Goal: Task Accomplishment & Management: Manage account settings

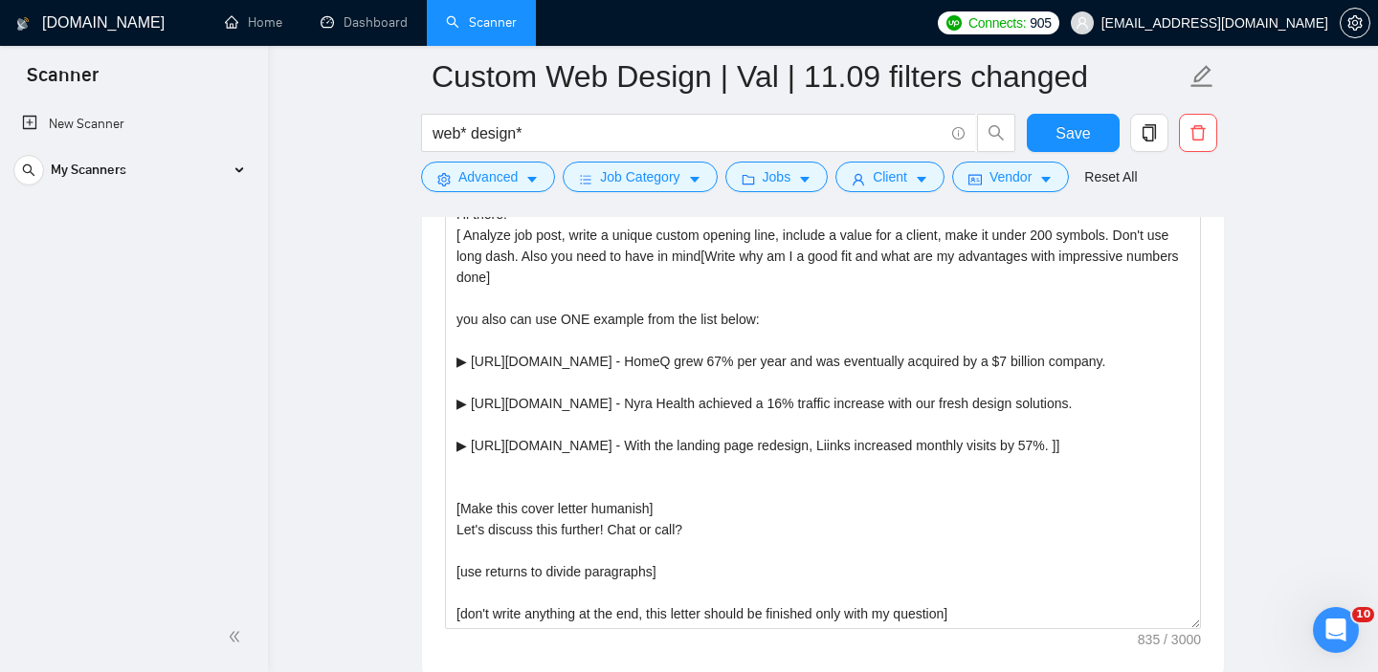
scroll to position [2117, 0]
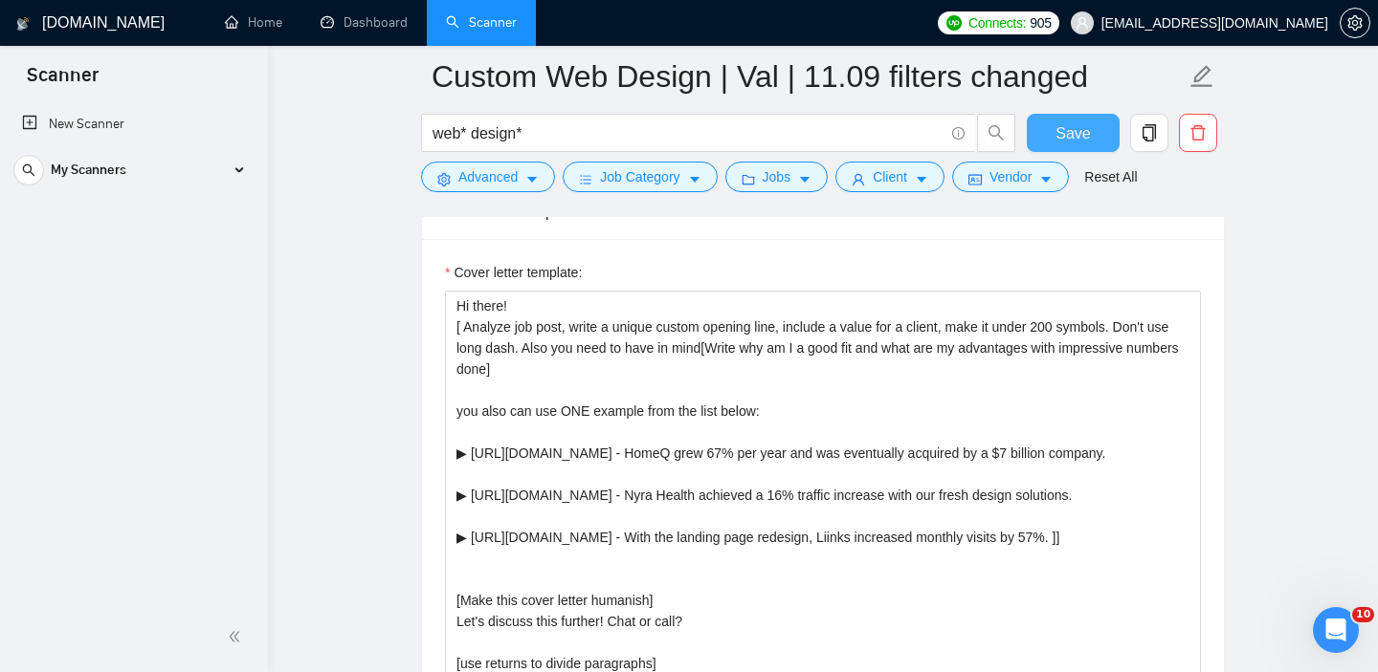
click at [1094, 128] on button "Save" at bounding box center [1072, 133] width 93 height 38
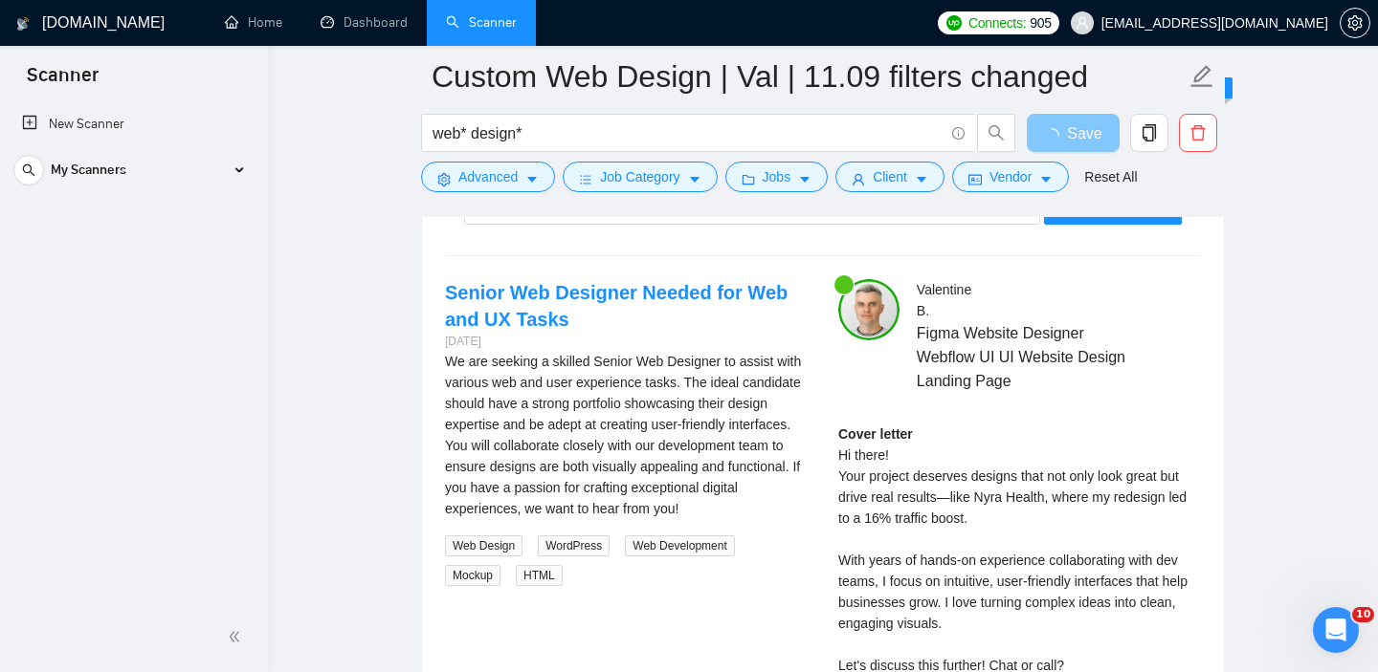
scroll to position [3591, 0]
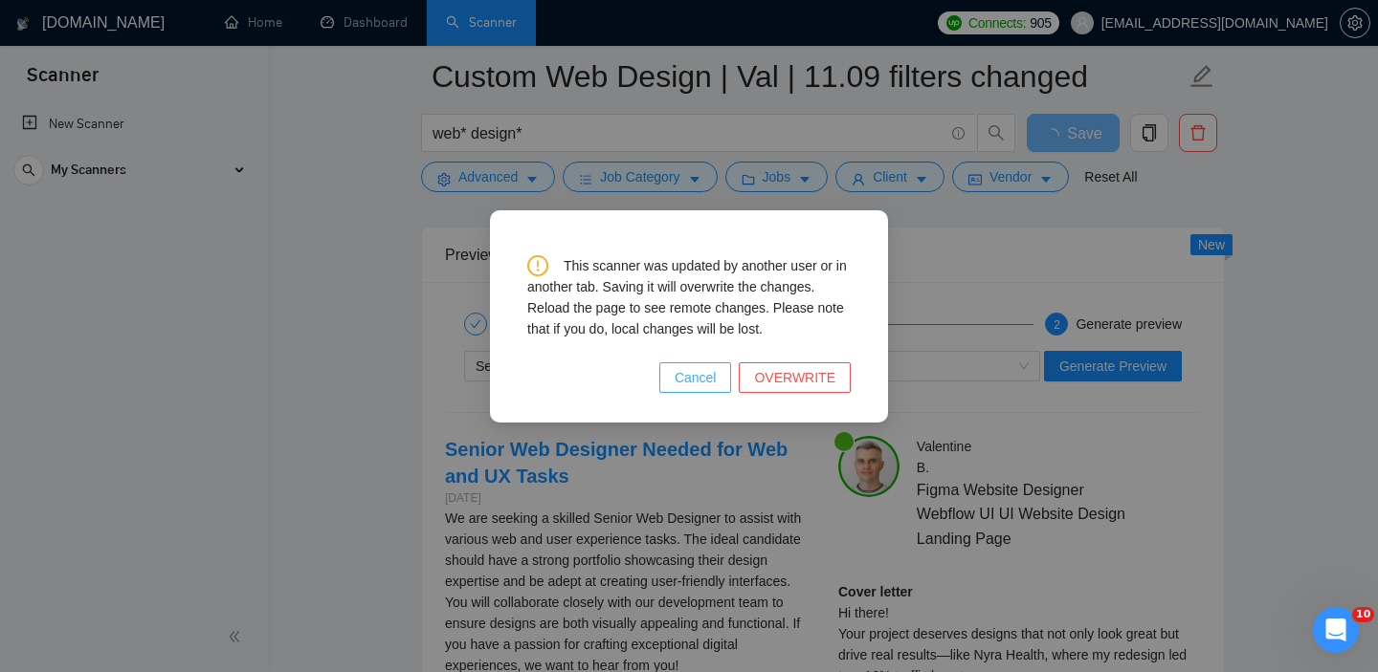
click at [720, 389] on button "Cancel" at bounding box center [695, 378] width 73 height 31
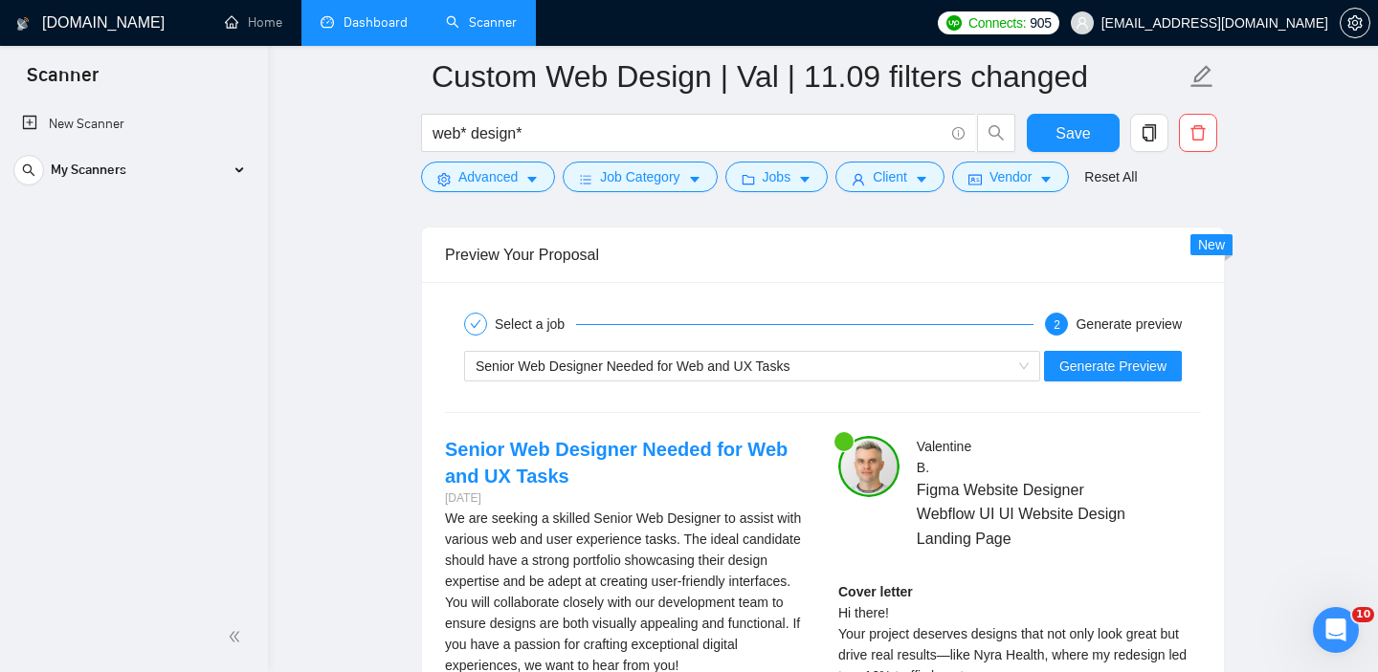
click at [360, 15] on link "Dashboard" at bounding box center [363, 22] width 87 height 16
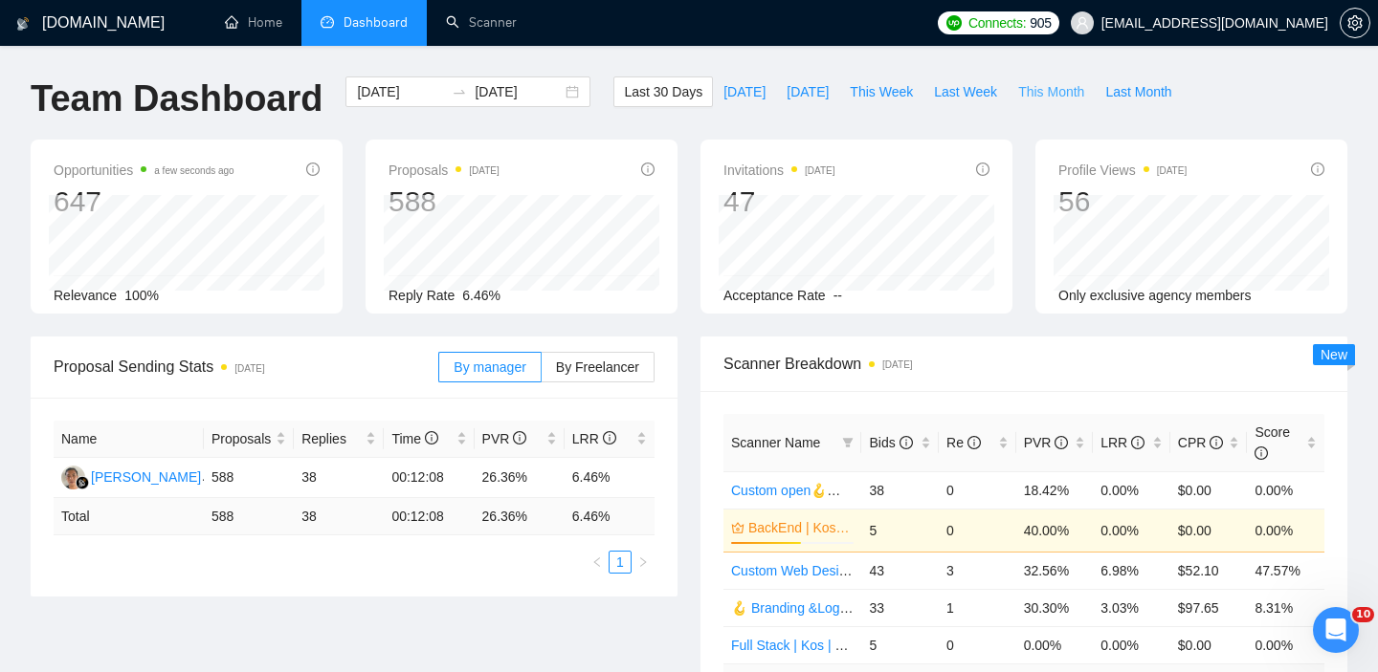
click at [1027, 88] on span "This Month" at bounding box center [1051, 91] width 66 height 21
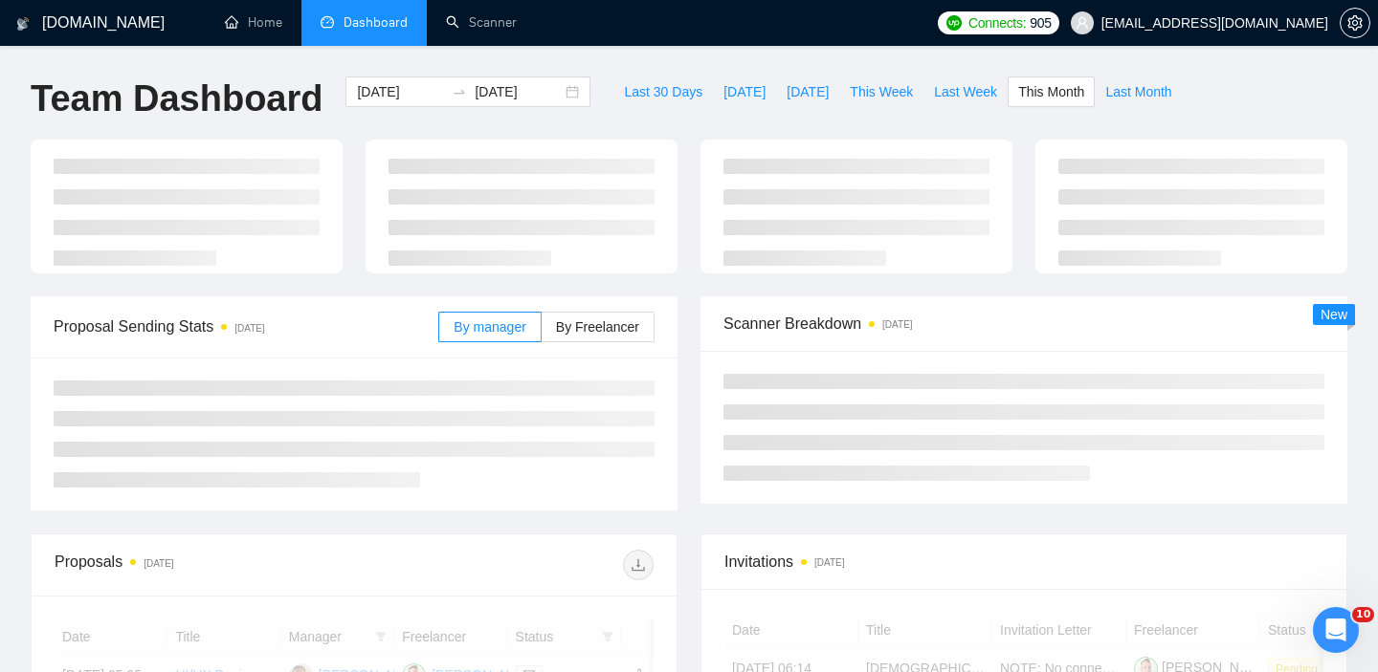
type input "[DATE]"
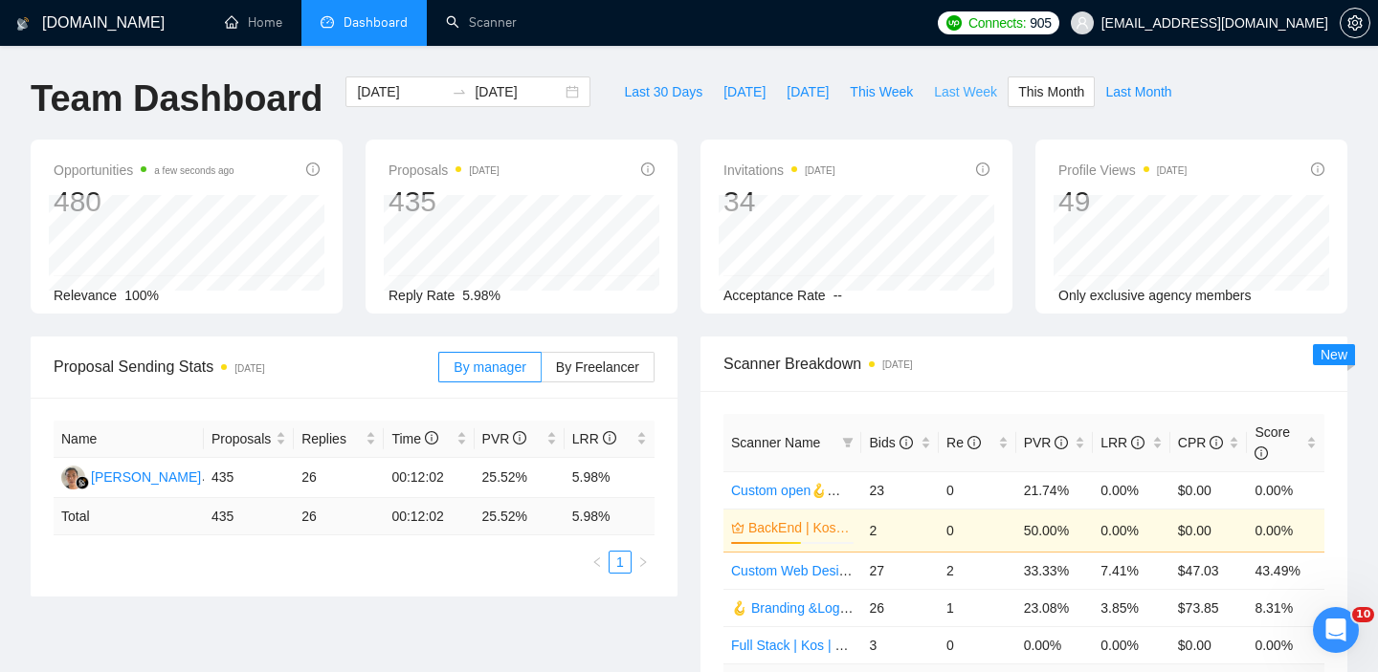
click at [943, 81] on span "Last Week" at bounding box center [965, 91] width 63 height 21
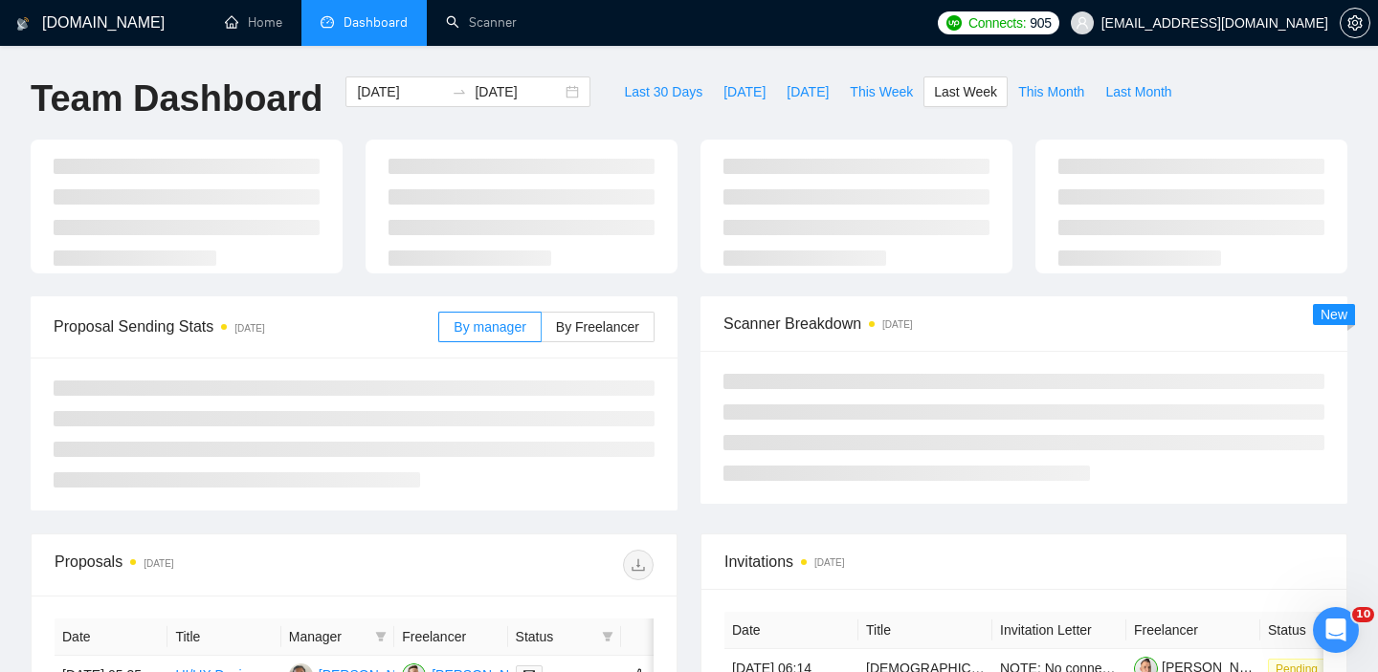
type input "[DATE]"
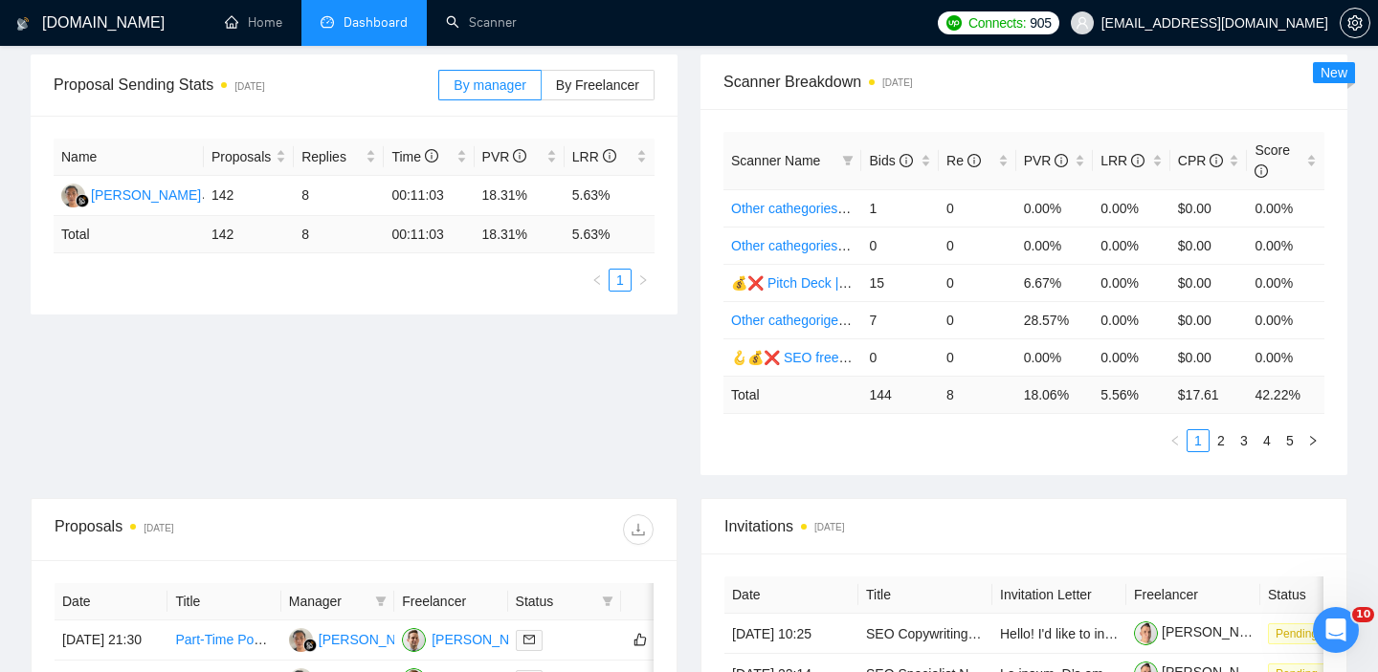
scroll to position [252, 0]
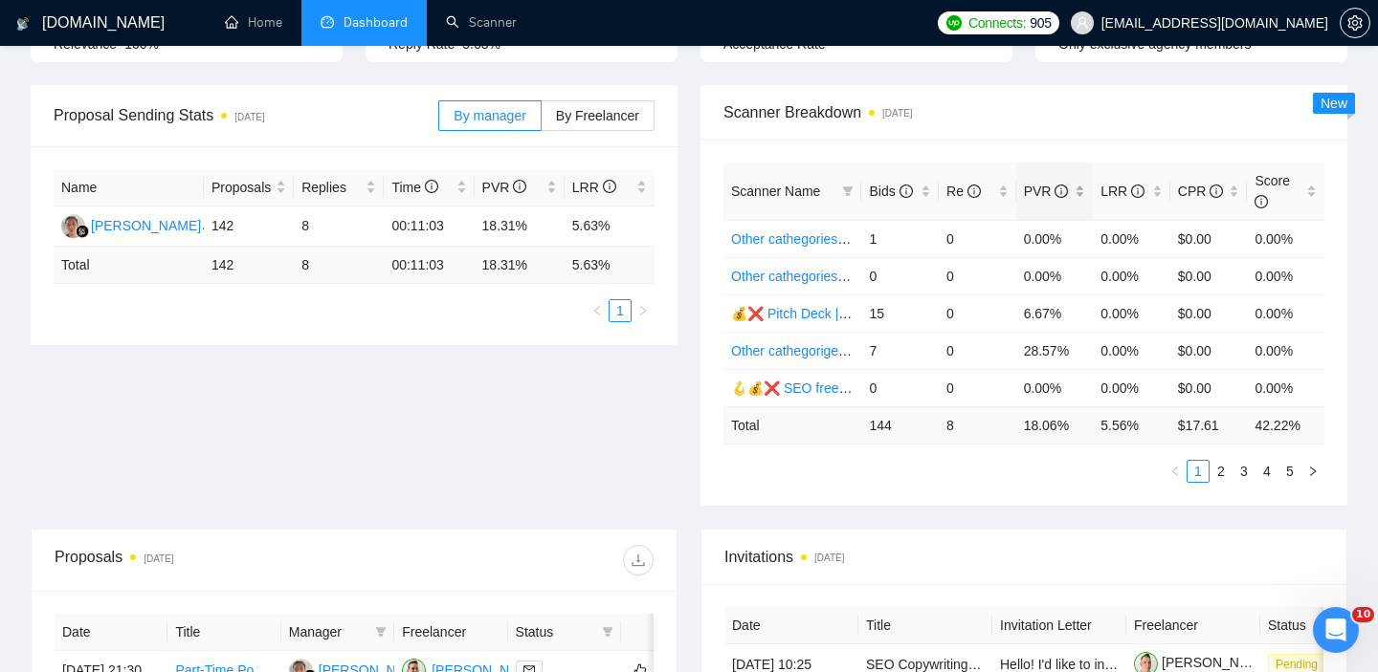
click at [1078, 196] on div "PVR" at bounding box center [1055, 191] width 62 height 21
click at [1157, 197] on div "LRR" at bounding box center [1131, 191] width 62 height 21
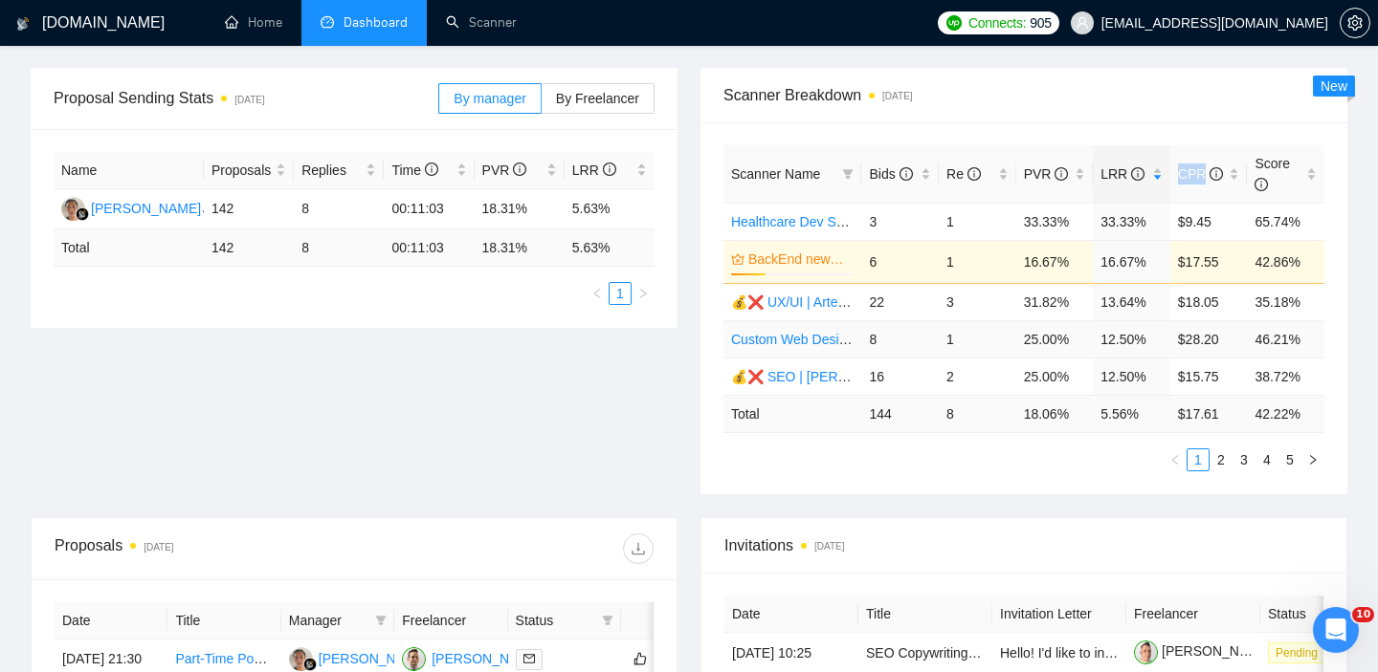
scroll to position [270, 0]
click at [1224, 467] on link "2" at bounding box center [1220, 459] width 21 height 21
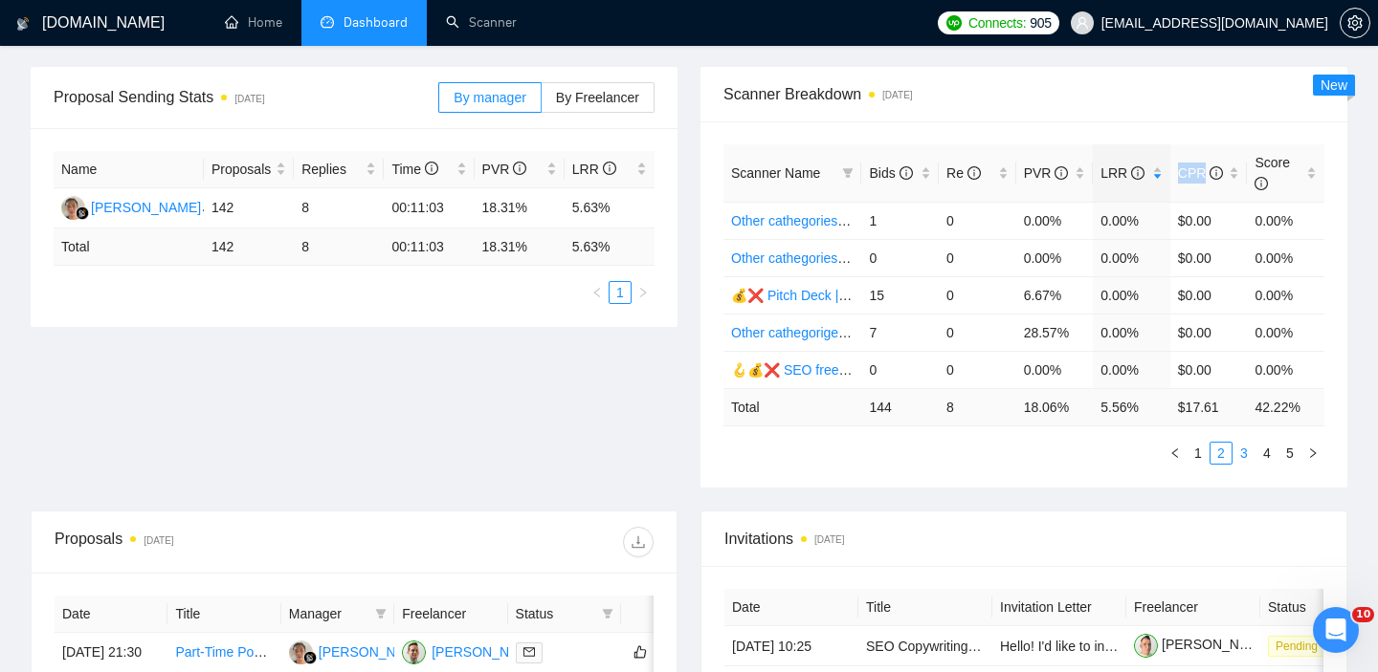
click at [1248, 456] on link "3" at bounding box center [1243, 453] width 21 height 21
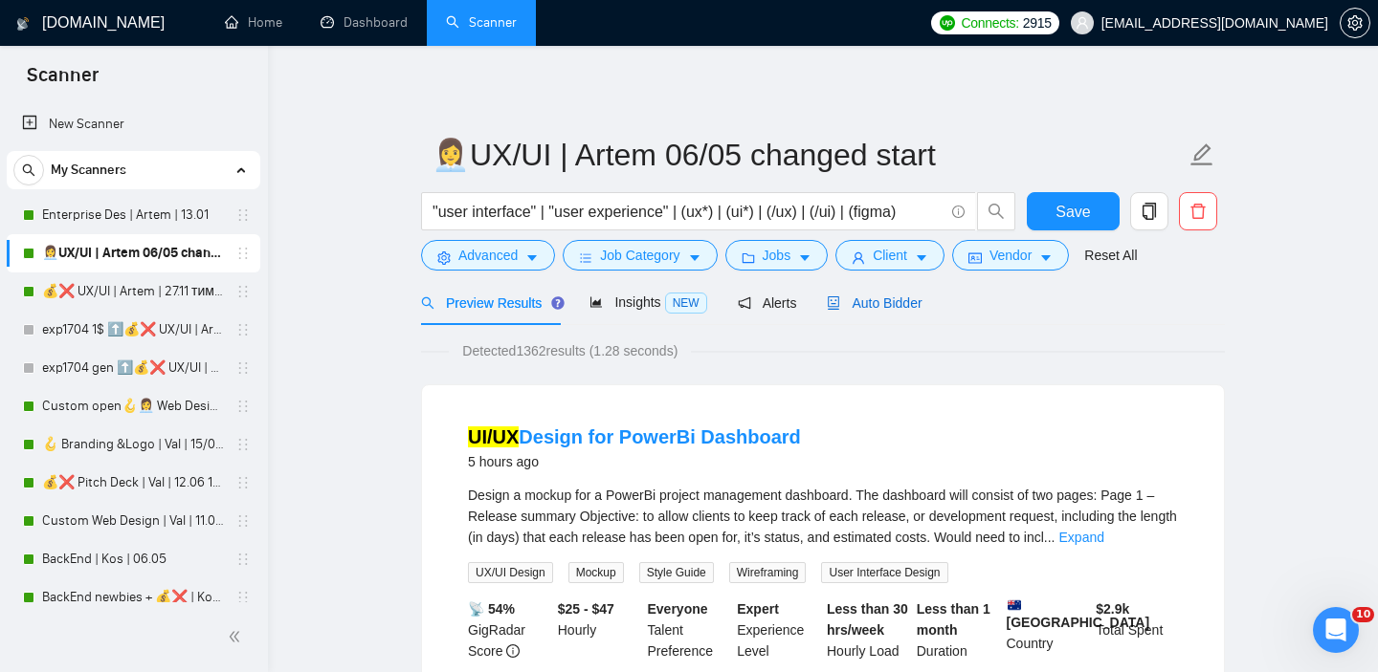
drag, startPoint x: 867, startPoint y: 293, endPoint x: 828, endPoint y: 326, distance: 50.8
click at [867, 293] on div "Auto Bidder" at bounding box center [874, 303] width 95 height 21
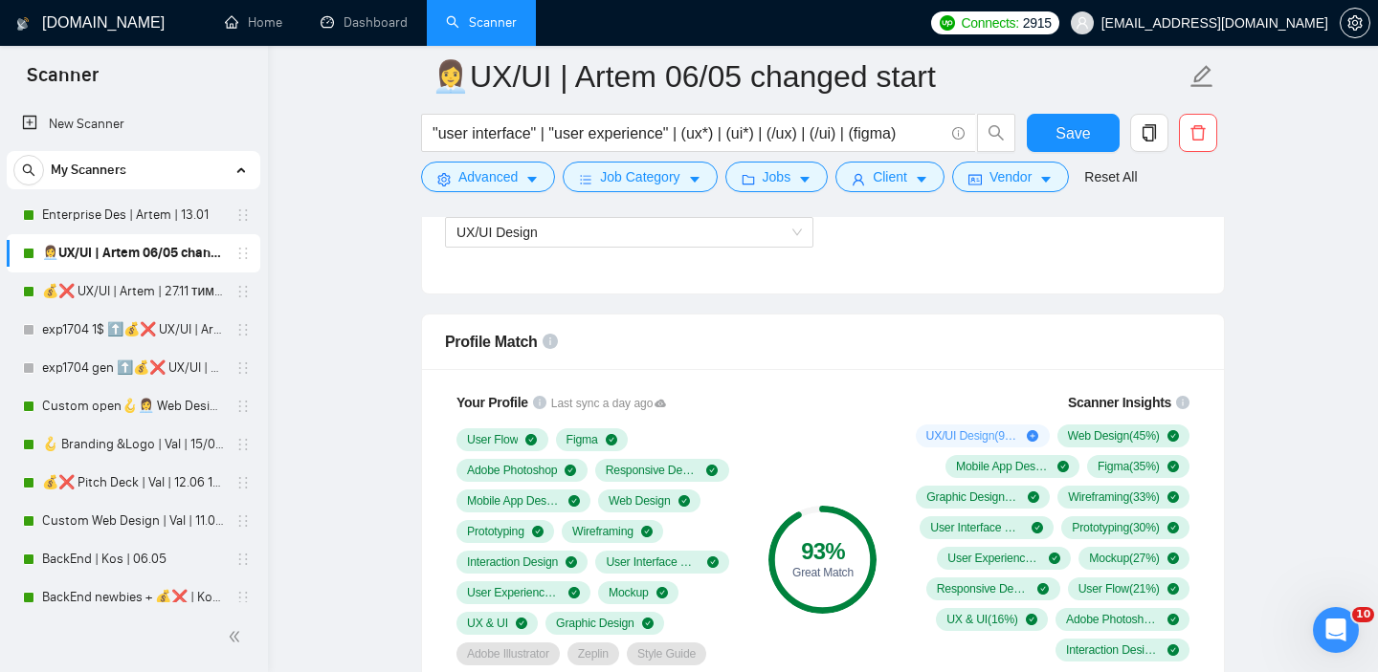
scroll to position [772, 0]
